Goal: Information Seeking & Learning: Learn about a topic

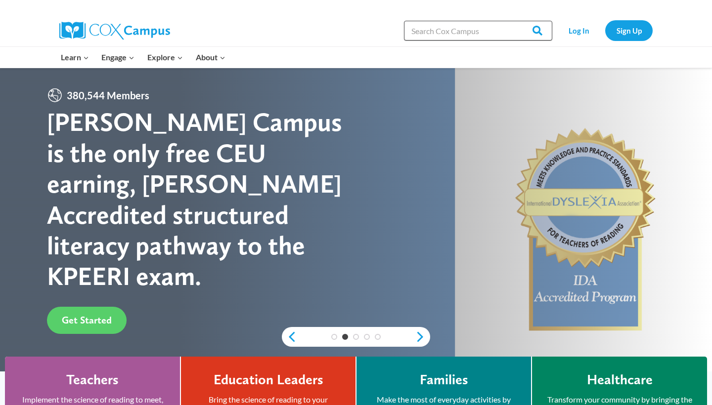
click at [440, 31] on input "Search in [URL][DOMAIN_NAME]" at bounding box center [478, 31] width 148 height 20
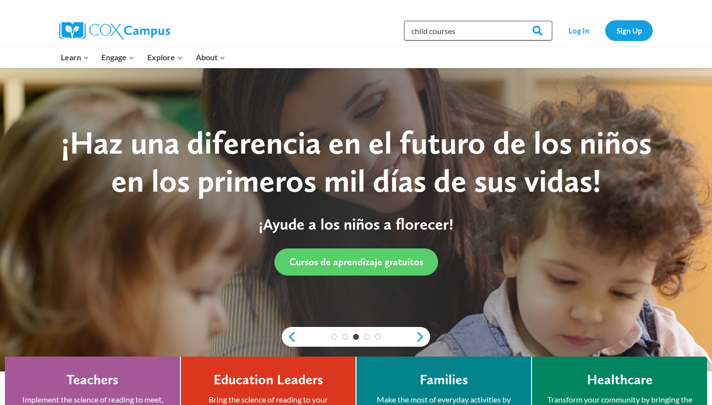
type input "child courses"
click at [534, 31] on input "Search" at bounding box center [532, 31] width 39 height 20
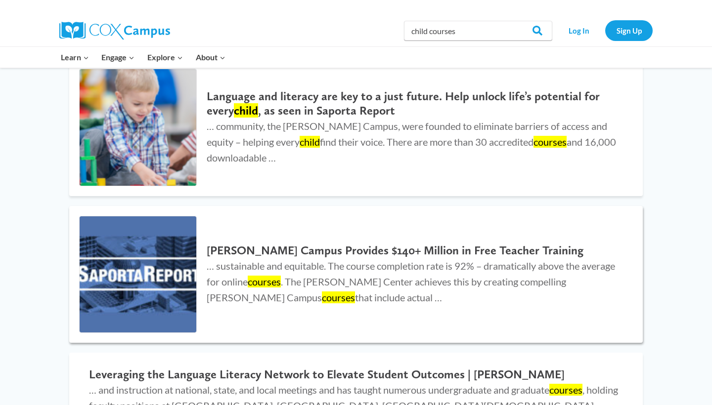
scroll to position [338, 0]
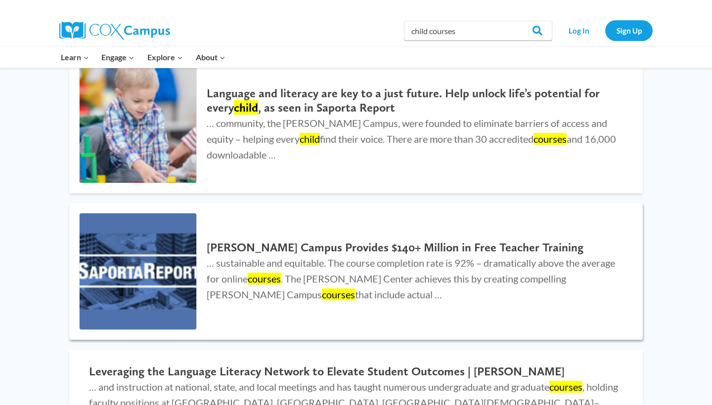
click at [286, 246] on h2 "Cox Campus Provides $140+ Million in Free Teacher Training" at bounding box center [415, 248] width 416 height 14
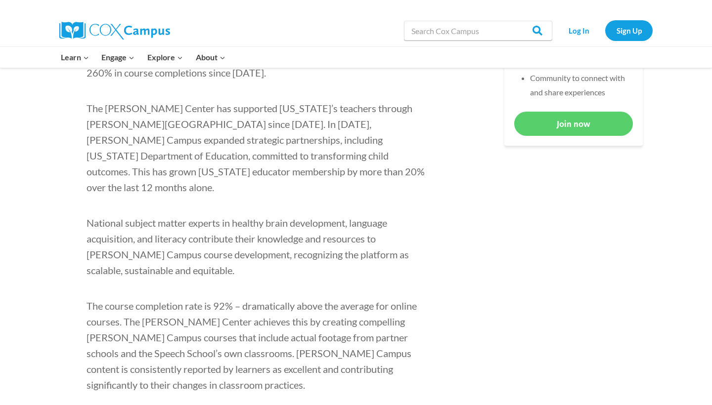
scroll to position [562, 0]
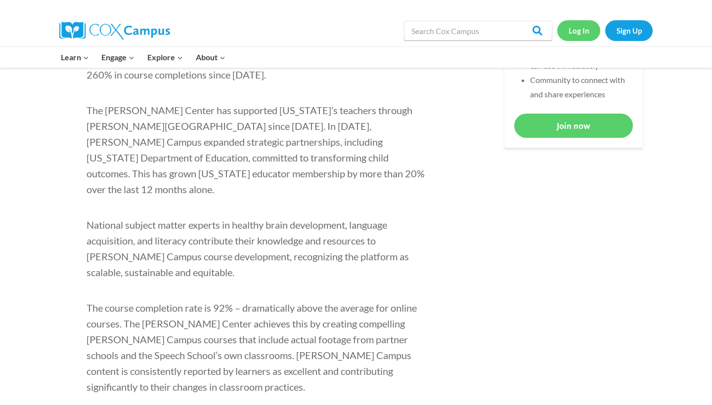
click at [573, 32] on link "Log In" at bounding box center [578, 30] width 43 height 20
